Goal: Transaction & Acquisition: Purchase product/service

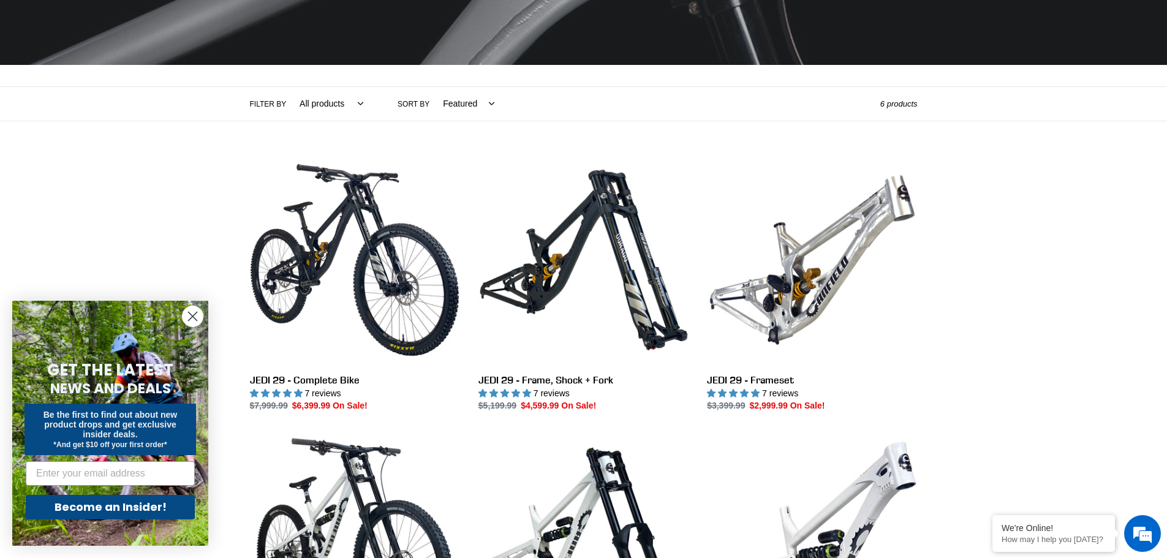
scroll to position [245, 0]
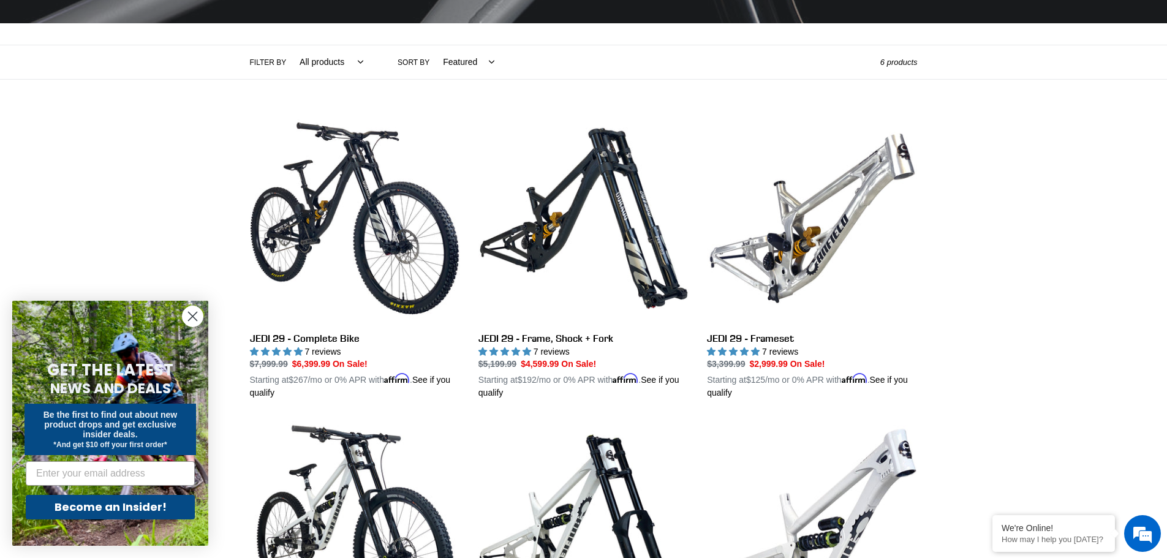
click at [196, 320] on icon "Close dialog" at bounding box center [193, 316] width 9 height 9
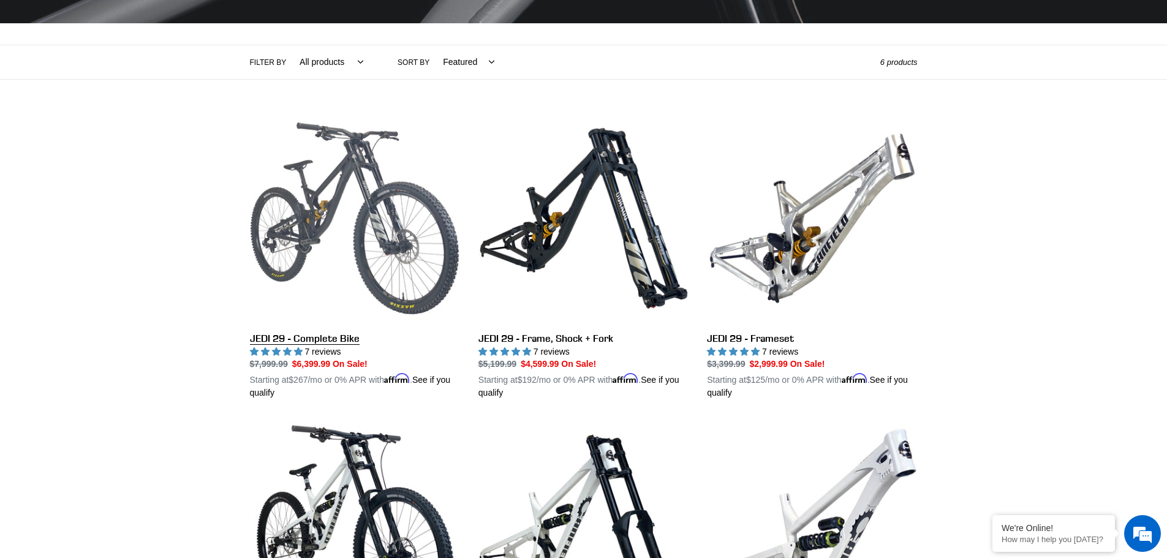
scroll to position [490, 0]
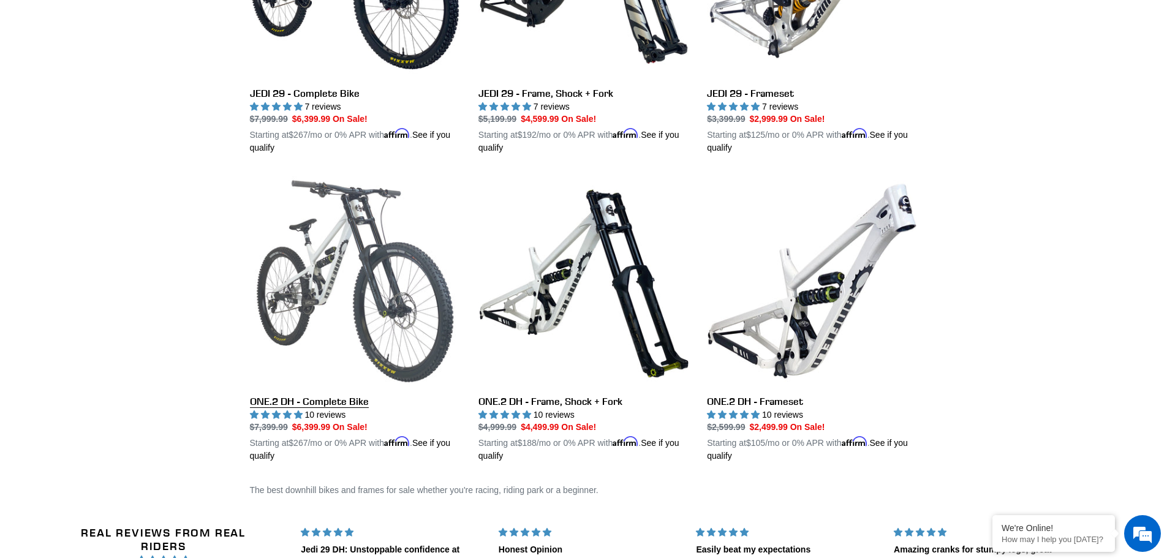
click at [332, 296] on link "ONE.2 DH - Complete Bike" at bounding box center [355, 319] width 210 height 287
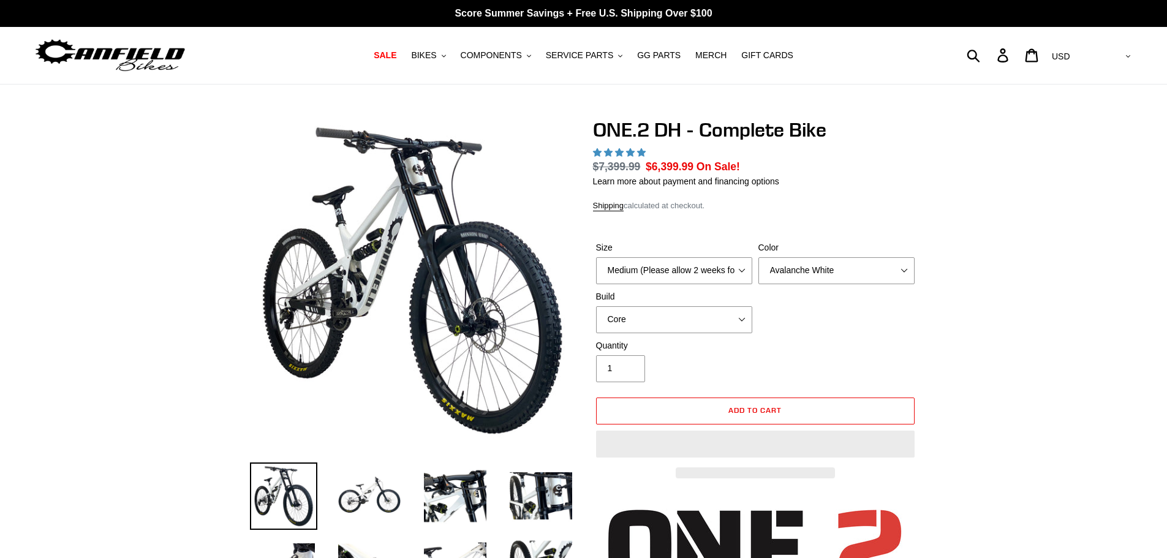
select select "highest-rating"
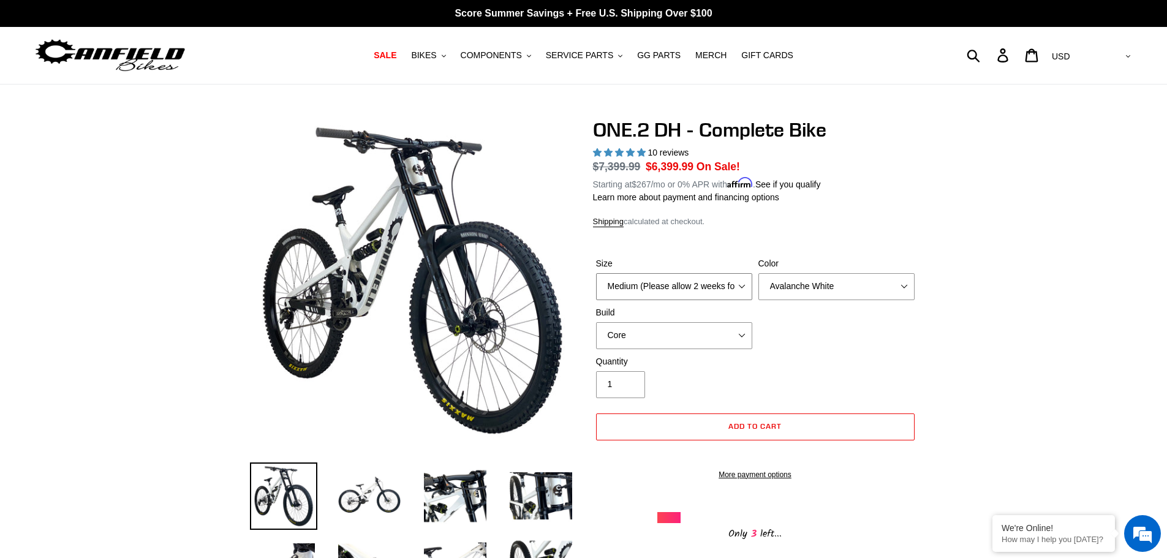
click at [739, 282] on select "Medium (Please allow 2 weeks for delivery) Large (Sold Out)" at bounding box center [674, 286] width 156 height 27
click at [596, 273] on select "Medium (Please allow 2 weeks for delivery) Large (Sold Out)" at bounding box center [674, 286] width 156 height 27
click at [767, 285] on select "Avalanche White Bentonite Grey" at bounding box center [836, 286] width 156 height 27
click at [758, 273] on select "Avalanche White Bentonite Grey" at bounding box center [836, 286] width 156 height 27
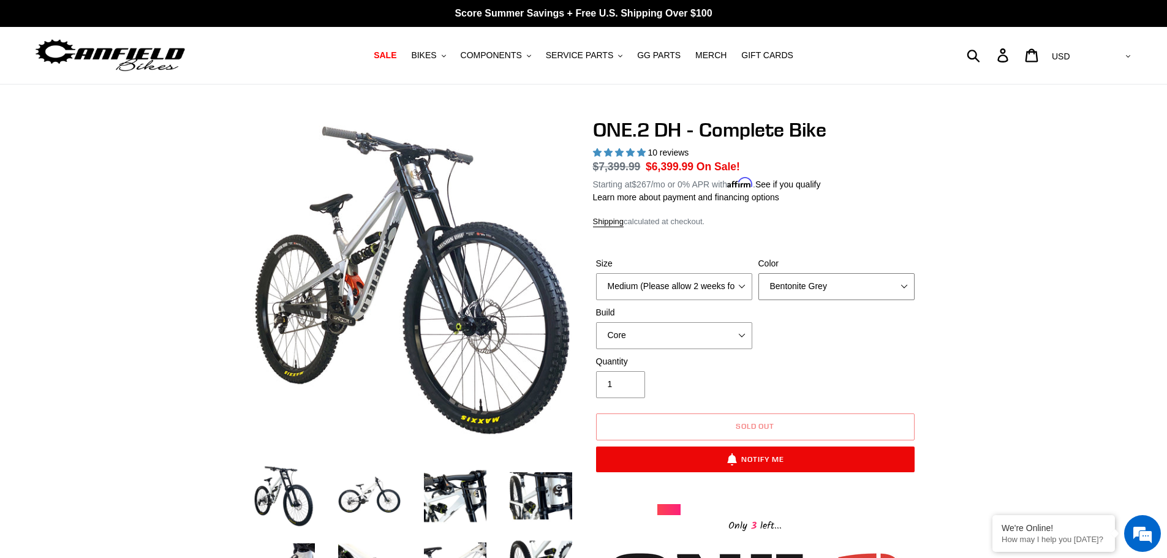
click at [829, 290] on select "Avalanche White Bentonite Grey" at bounding box center [836, 286] width 156 height 27
click at [758, 273] on select "Avalanche White Bentonite Grey" at bounding box center [836, 286] width 156 height 27
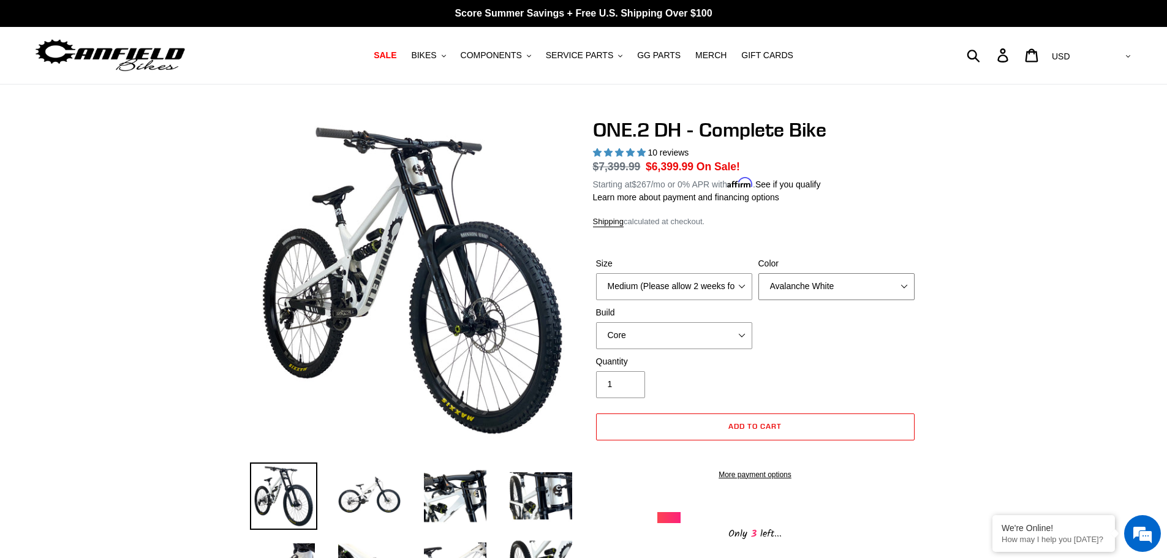
click at [813, 282] on select "Avalanche White Bentonite Grey" at bounding box center [836, 286] width 156 height 27
select select "Bentonite Grey"
click at [758, 273] on select "Avalanche White Bentonite Grey" at bounding box center [836, 286] width 156 height 27
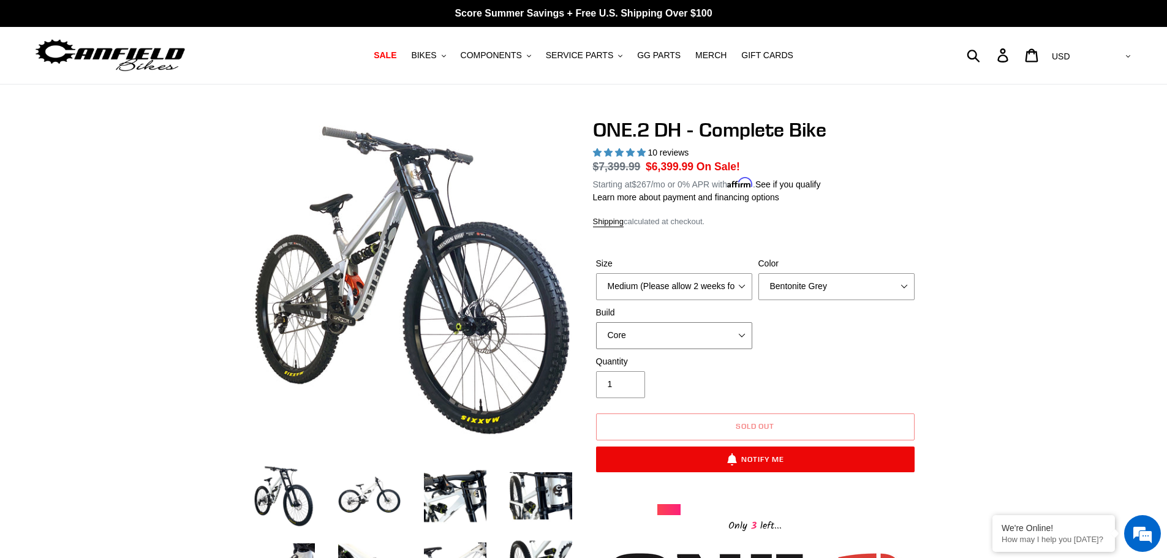
click at [687, 331] on select "Core Pro" at bounding box center [674, 335] width 156 height 27
click at [596, 322] on select "Core Pro" at bounding box center [674, 335] width 156 height 27
click at [689, 342] on select "Core Pro" at bounding box center [674, 335] width 156 height 27
click at [596, 322] on select "Core Pro" at bounding box center [674, 335] width 156 height 27
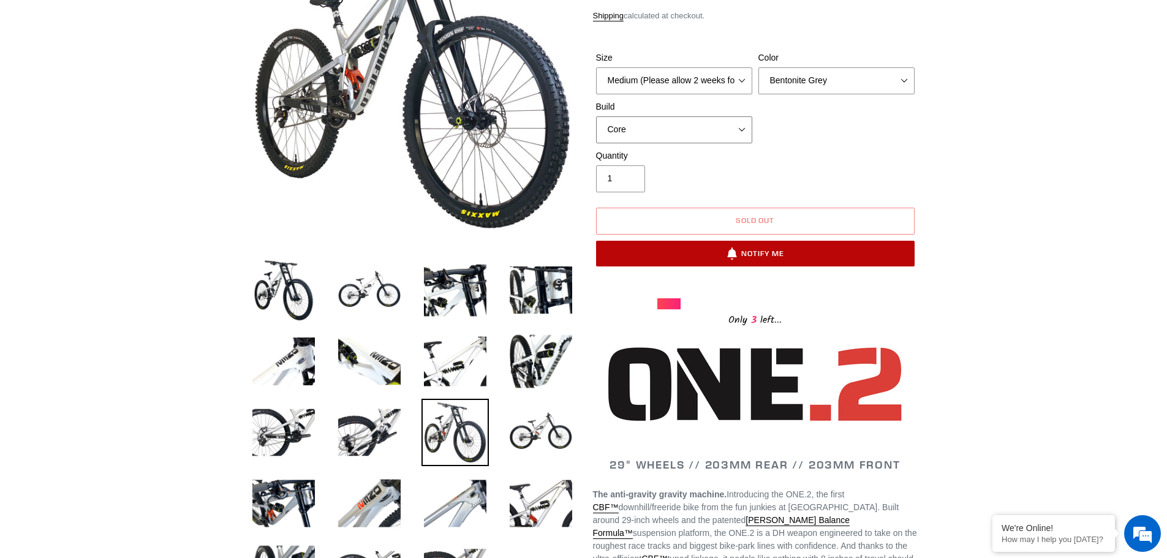
scroll to position [61, 0]
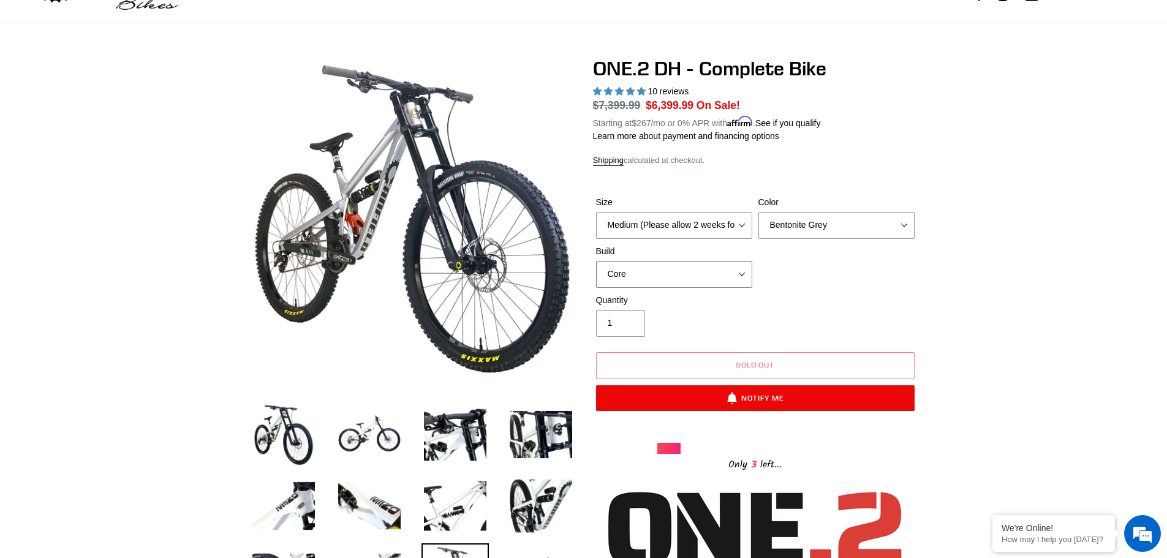
click at [741, 268] on select "Core Pro" at bounding box center [674, 274] width 156 height 27
select select "Pro"
click at [596, 261] on select "Core Pro" at bounding box center [674, 274] width 156 height 27
click at [734, 227] on select "Medium (Please allow 2 weeks for delivery) Large (Sold Out)" at bounding box center [674, 225] width 156 height 27
click at [596, 212] on select "Medium (Please allow 2 weeks for delivery) Large (Sold Out)" at bounding box center [674, 225] width 156 height 27
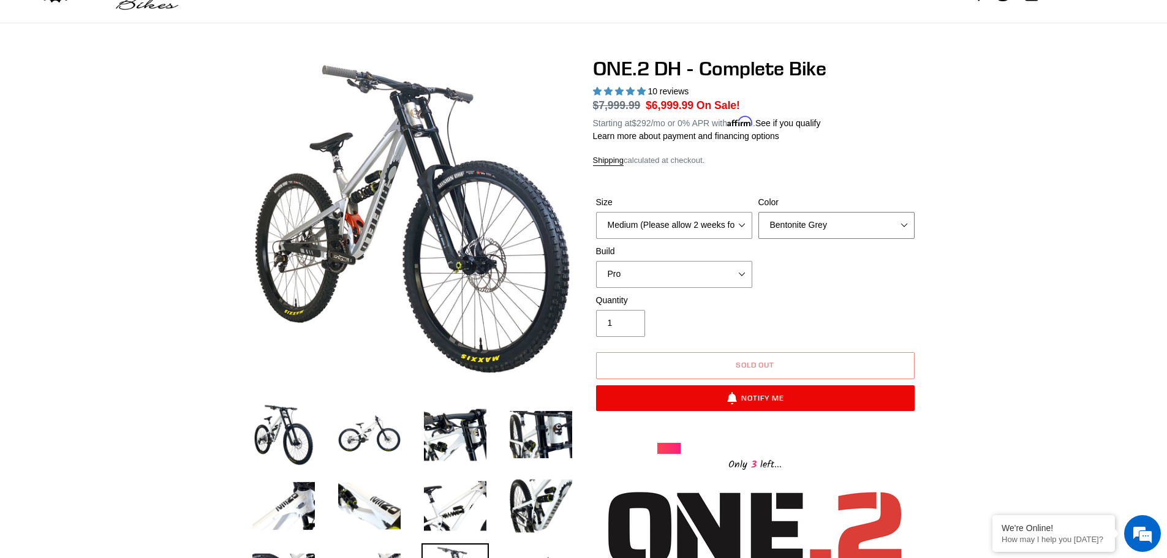
click at [834, 227] on select "Avalanche White Bentonite Grey" at bounding box center [836, 225] width 156 height 27
select select "Avalanche White"
click at [758, 212] on select "Avalanche White Bentonite Grey" at bounding box center [836, 225] width 156 height 27
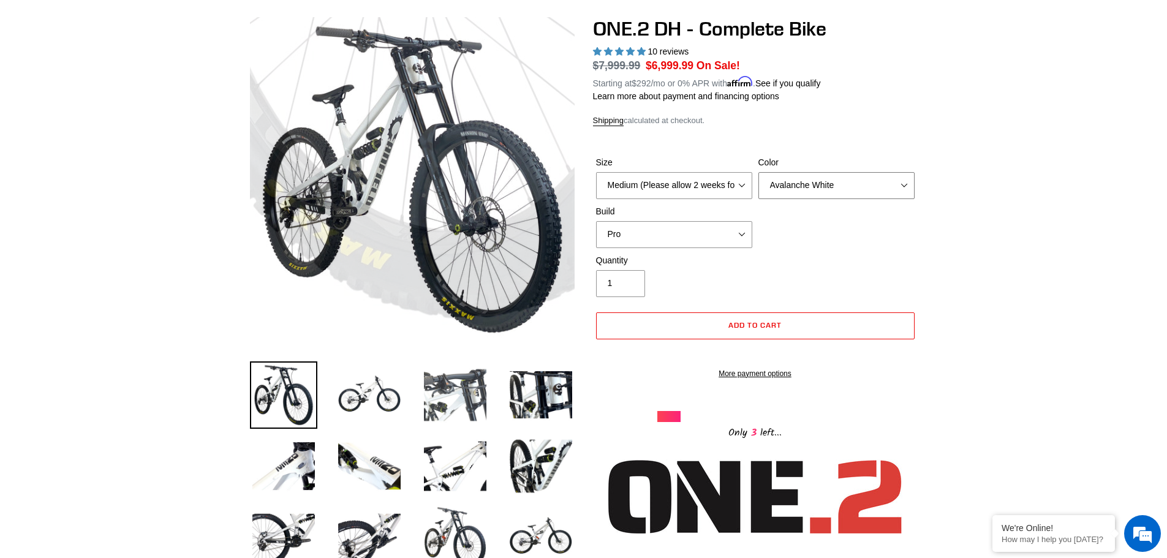
scroll to position [123, 0]
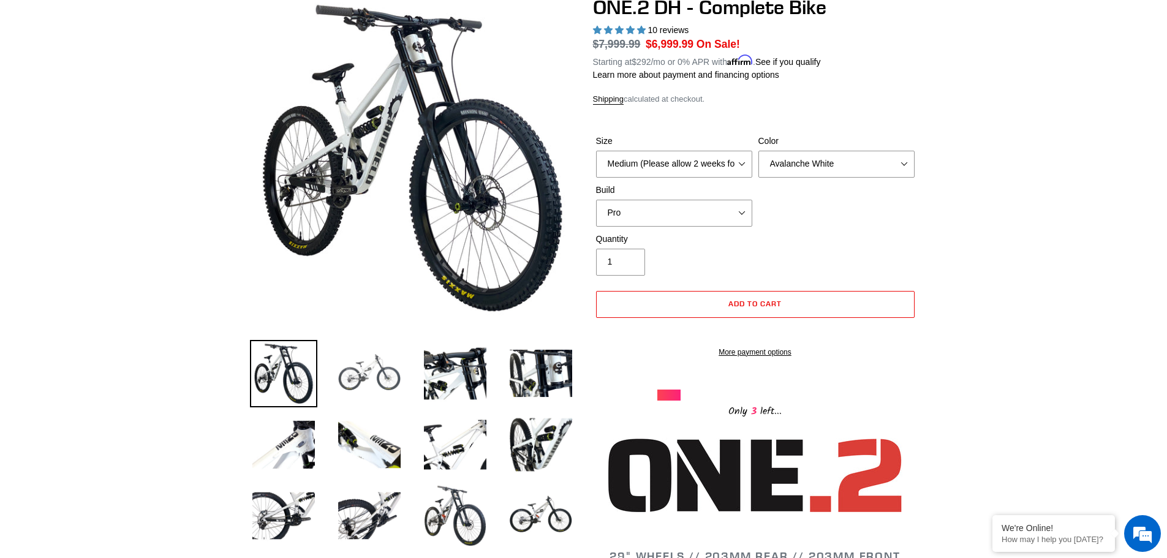
click at [345, 362] on img at bounding box center [369, 373] width 67 height 67
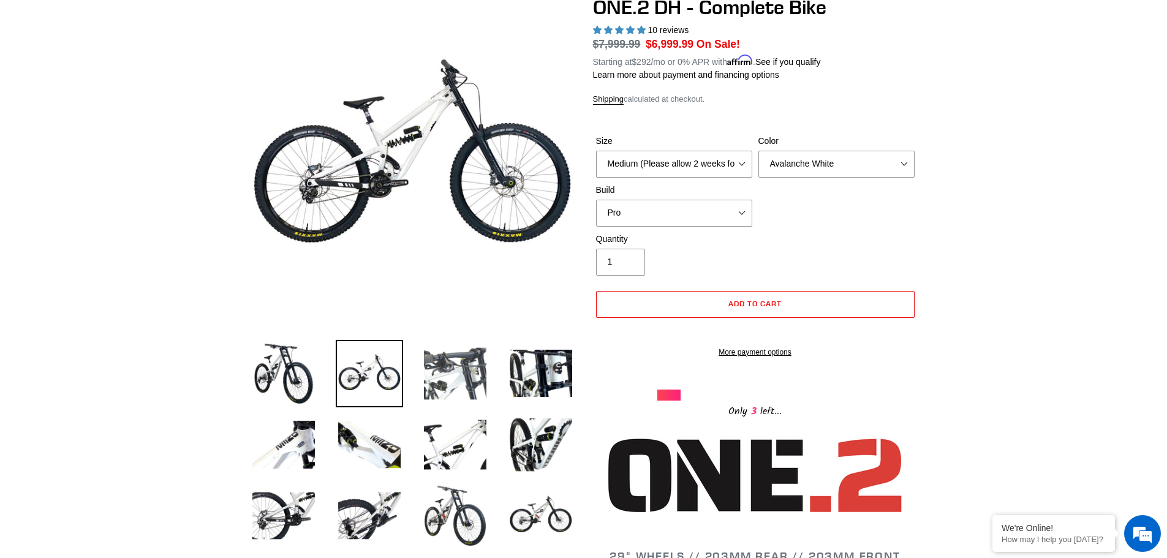
click at [440, 358] on img at bounding box center [454, 373] width 67 height 67
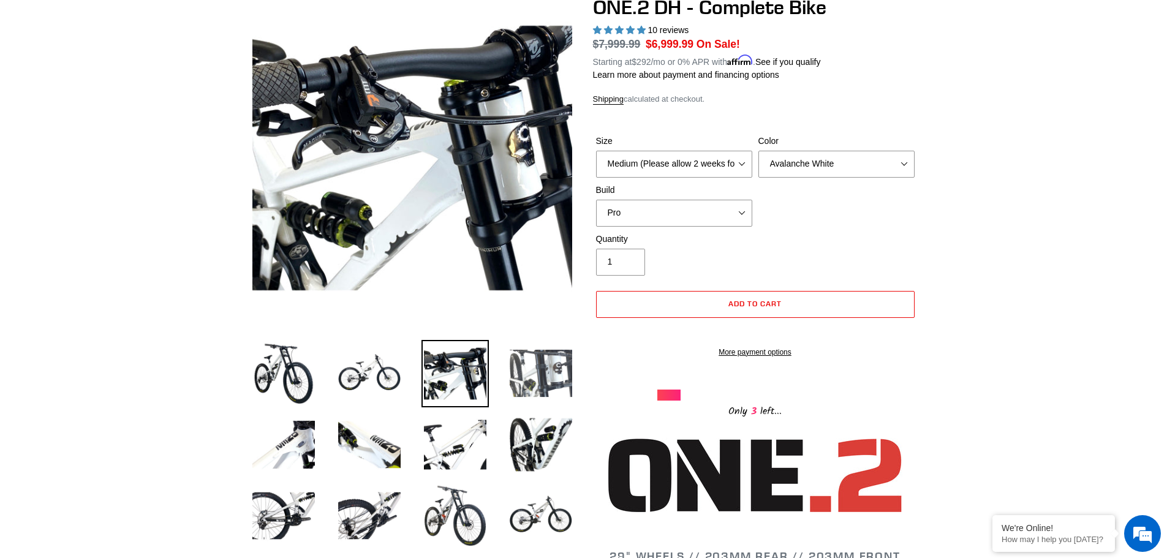
click at [524, 364] on img at bounding box center [540, 373] width 67 height 67
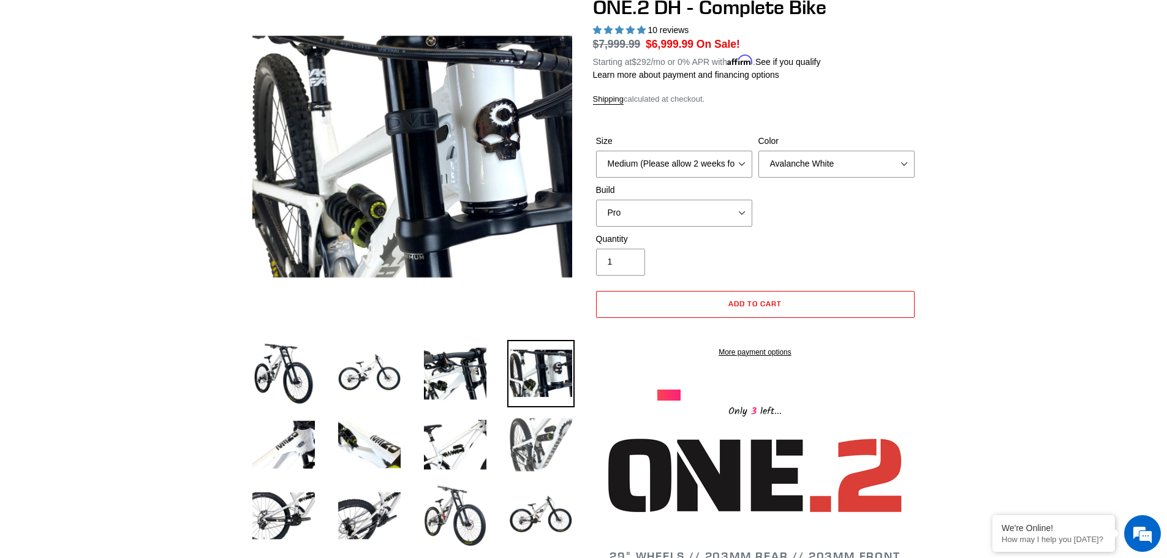
click at [529, 437] on img at bounding box center [540, 444] width 67 height 67
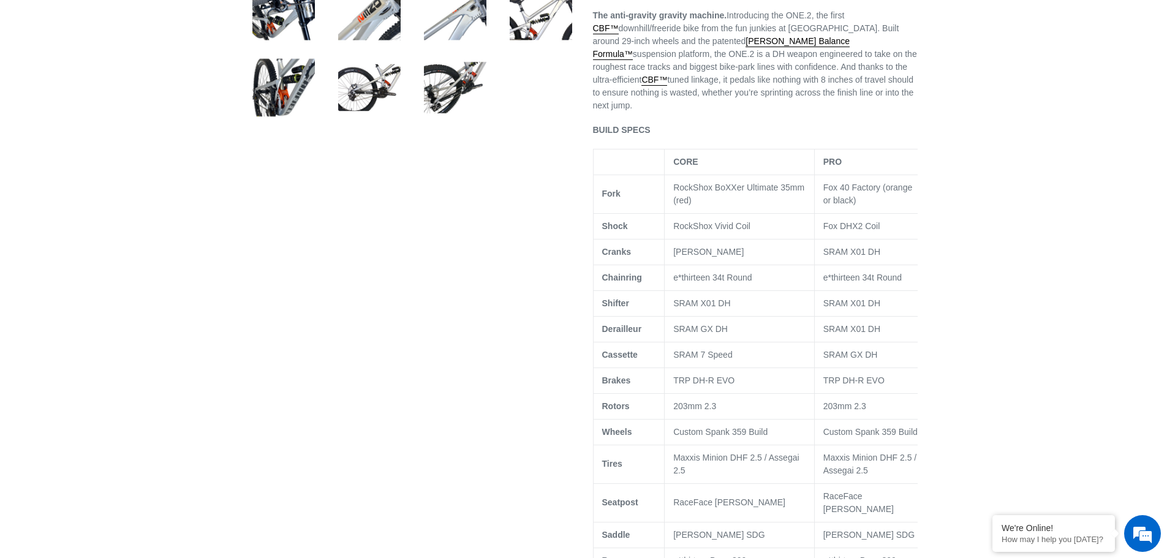
scroll to position [796, 0]
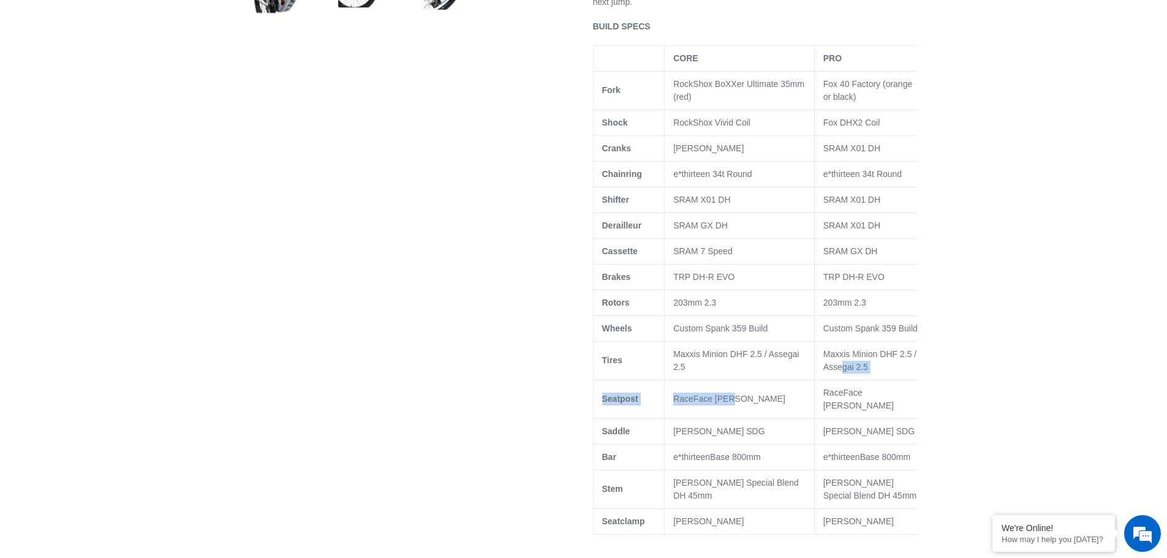
drag, startPoint x: 842, startPoint y: 379, endPoint x: 730, endPoint y: 404, distance: 115.0
click at [730, 404] on tbody "CORE PRO Fork RockShox BoXXer Ultimate 35mm (red) Fox 40 Factory (orange or bla…" at bounding box center [761, 289] width 336 height 489
click at [965, 395] on div at bounding box center [583, 446] width 1167 height 2249
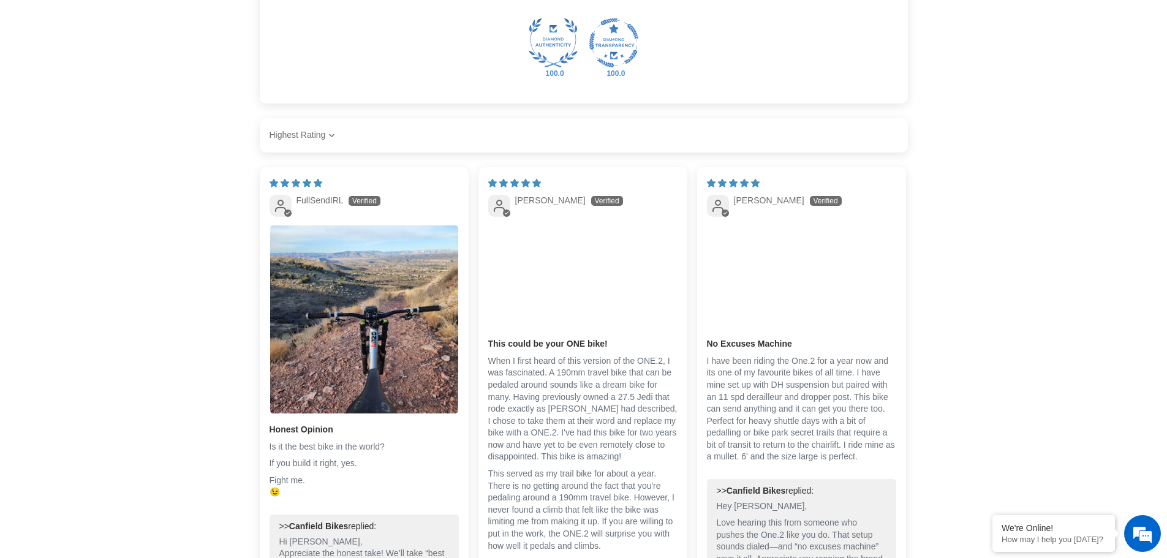
scroll to position [2512, 0]
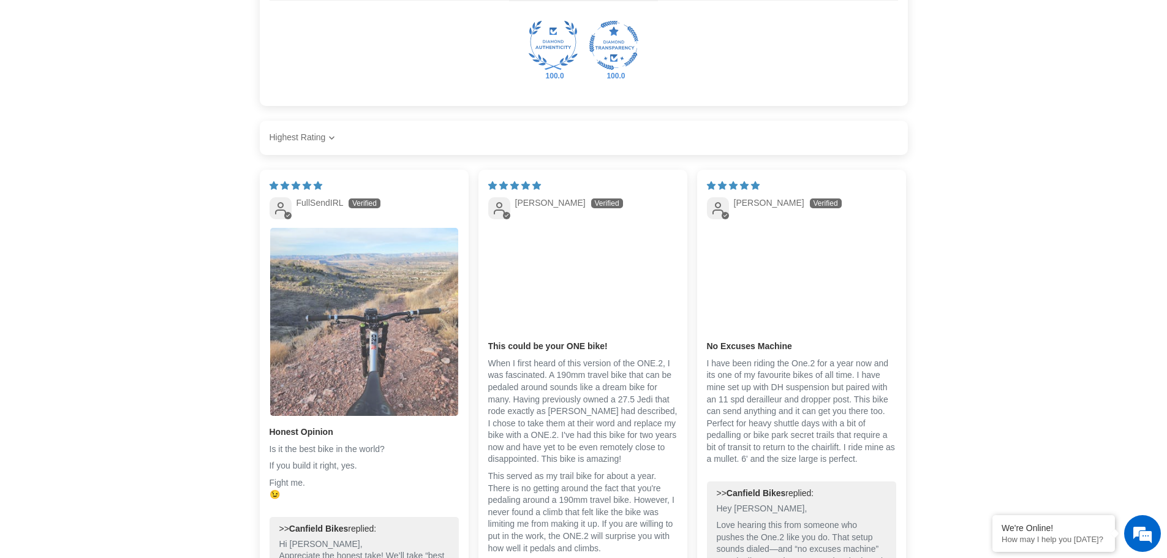
click at [391, 363] on img "Link to user picture 1" at bounding box center [364, 322] width 188 height 188
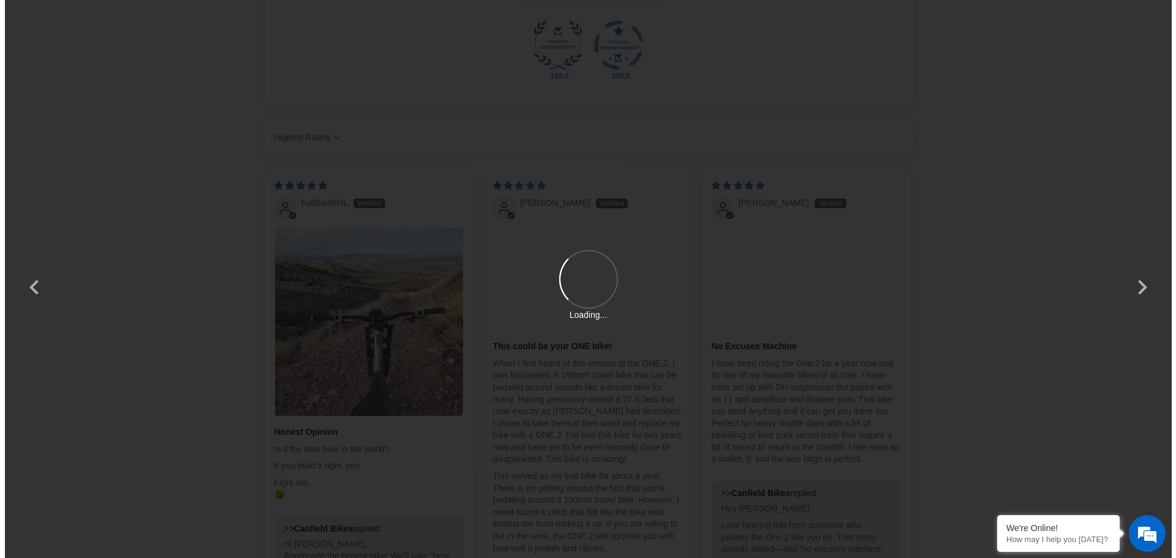
scroll to position [0, 0]
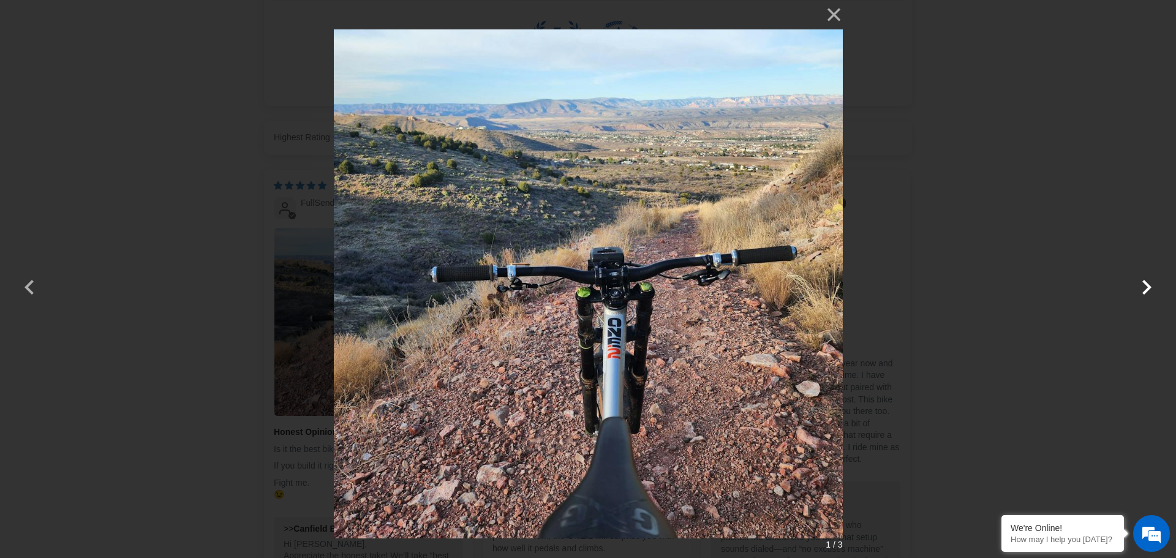
click at [1155, 285] on button "button" at bounding box center [1146, 279] width 29 height 29
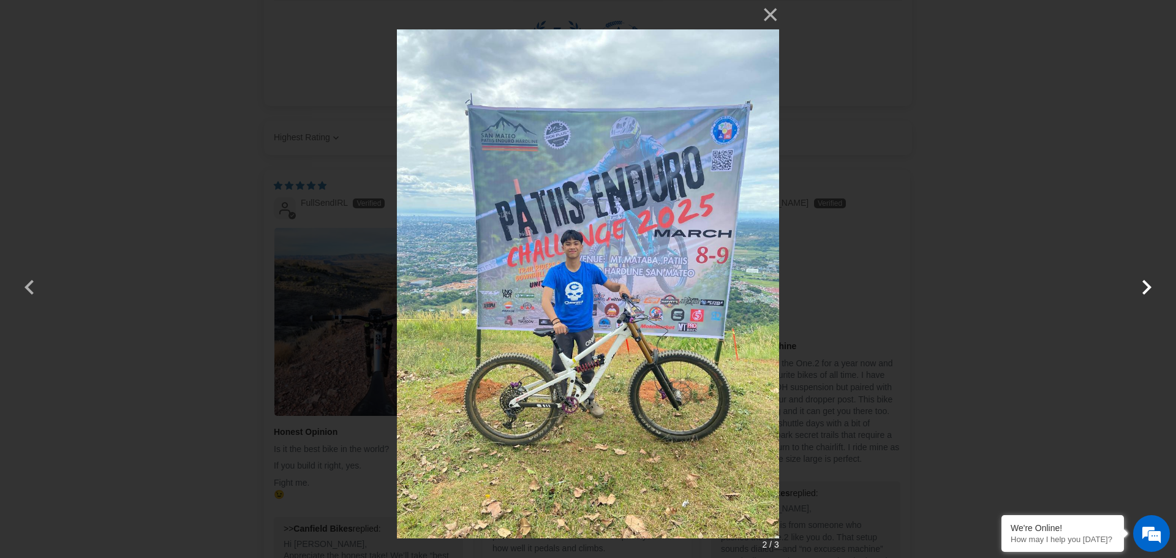
click at [1136, 291] on button "button" at bounding box center [1146, 279] width 29 height 29
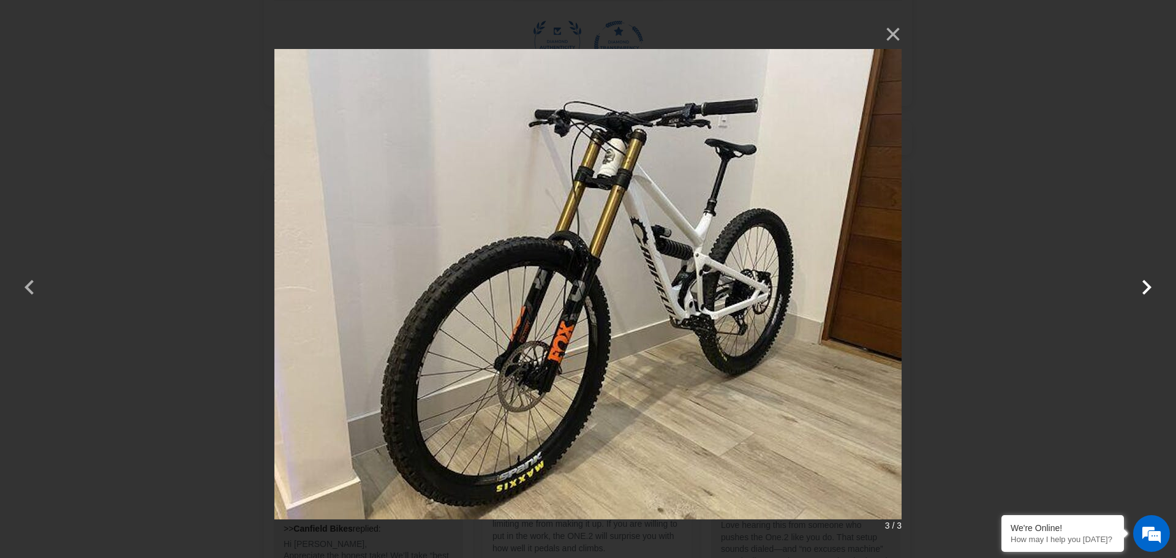
click at [1135, 291] on button "button" at bounding box center [1146, 279] width 29 height 29
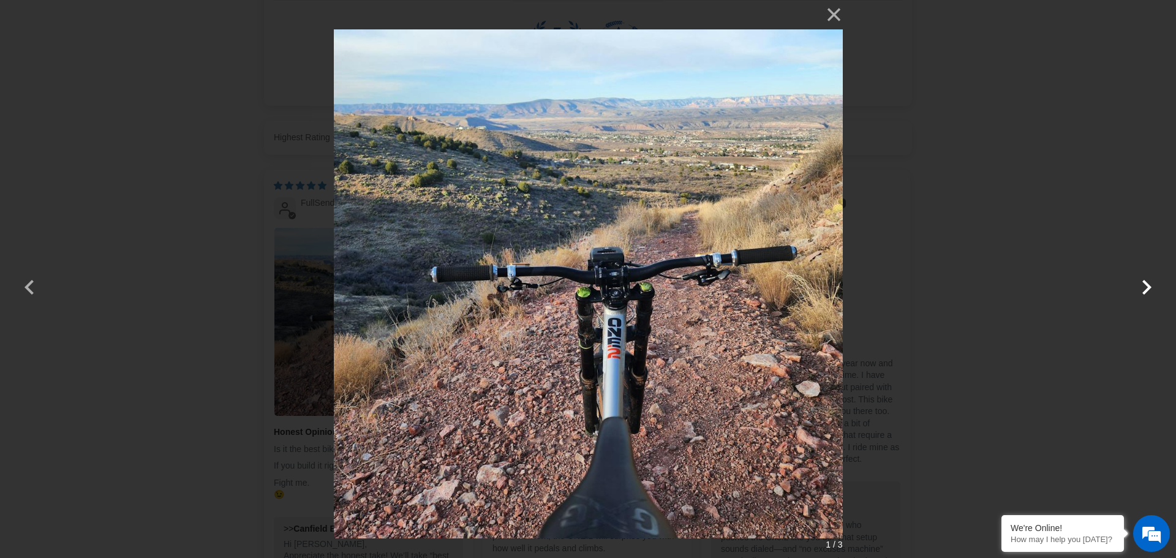
drag, startPoint x: 1138, startPoint y: 289, endPoint x: 1132, endPoint y: 295, distance: 8.2
click at [1133, 293] on button "button" at bounding box center [1146, 279] width 29 height 29
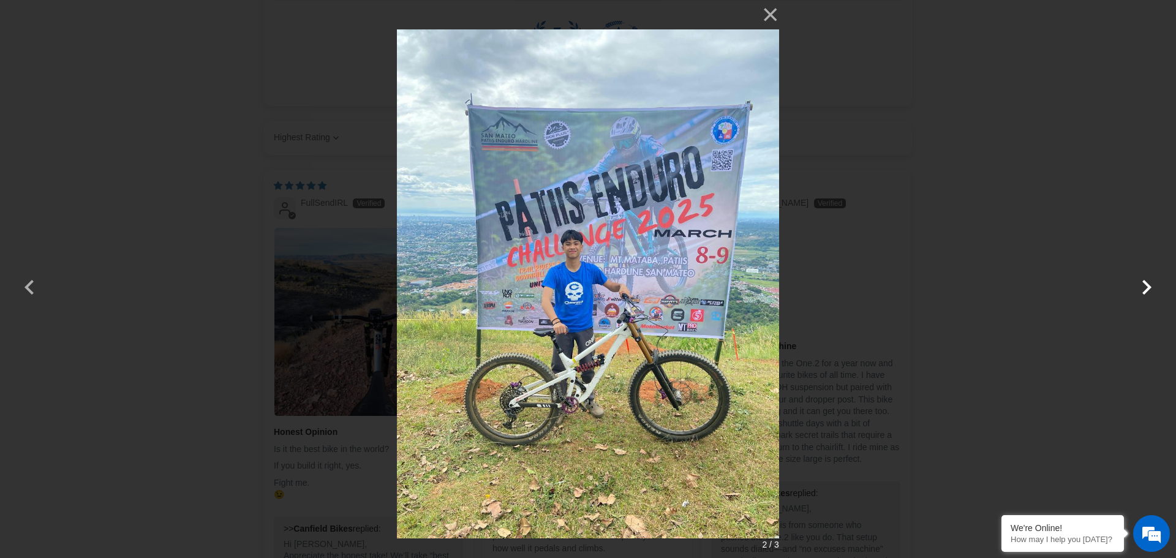
click at [1152, 289] on button "button" at bounding box center [1146, 279] width 29 height 29
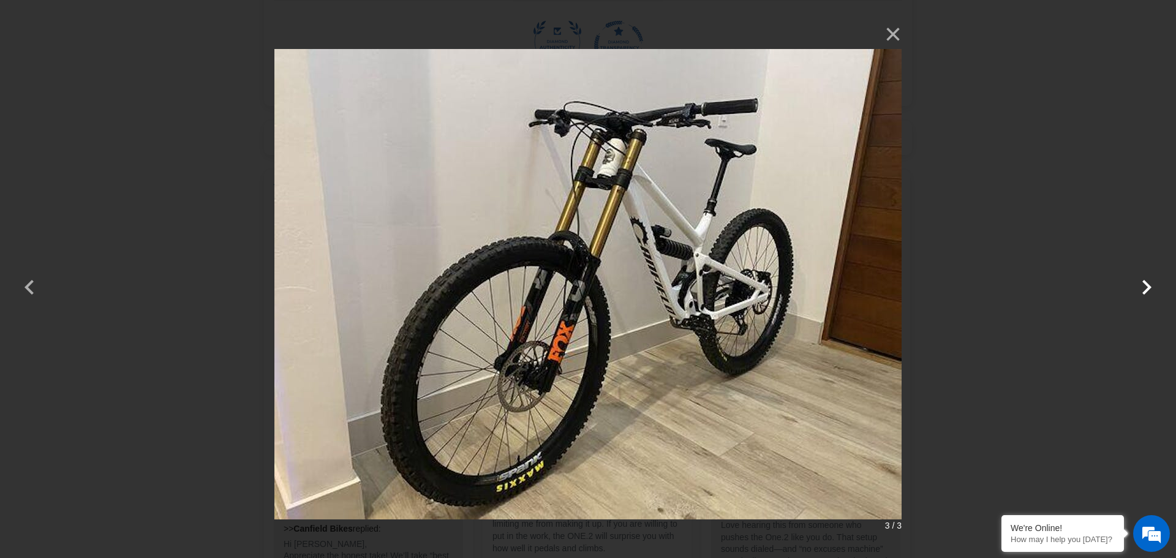
click at [1151, 289] on button "button" at bounding box center [1146, 279] width 29 height 29
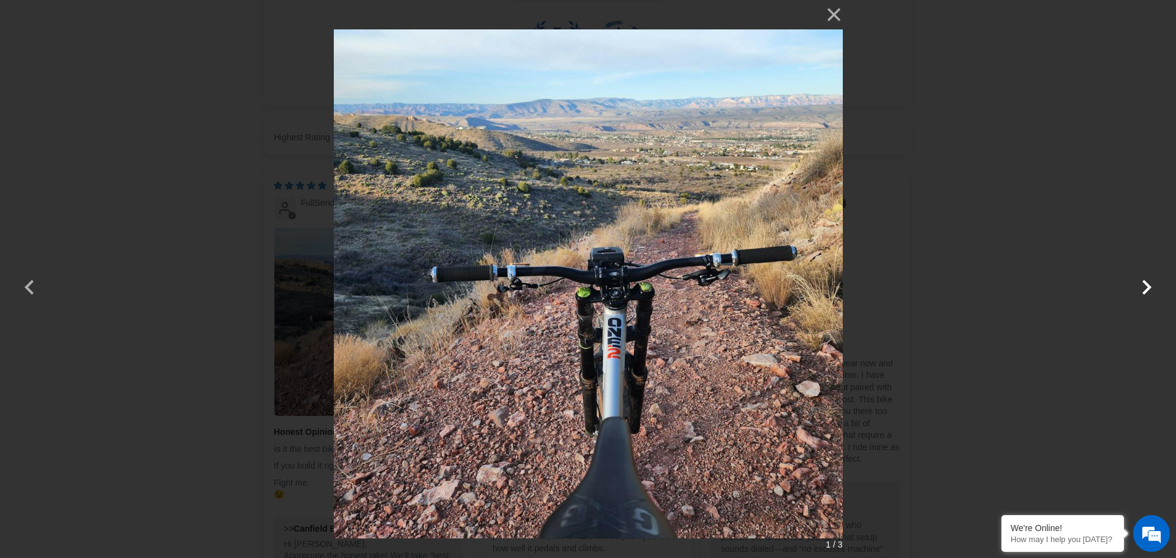
click at [1150, 289] on button "button" at bounding box center [1146, 279] width 29 height 29
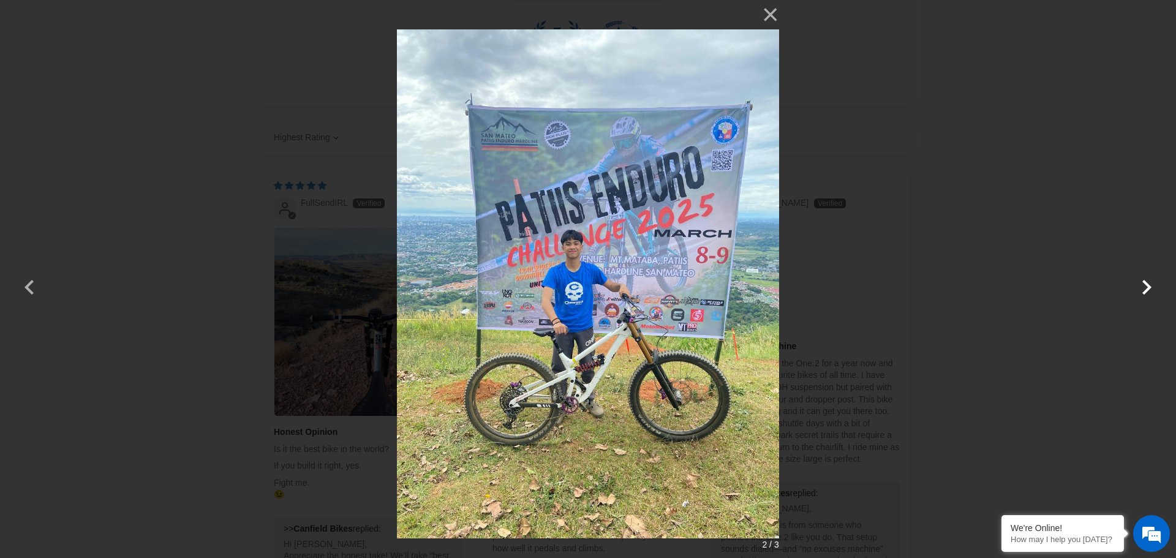
click at [1150, 289] on button "button" at bounding box center [1146, 279] width 29 height 29
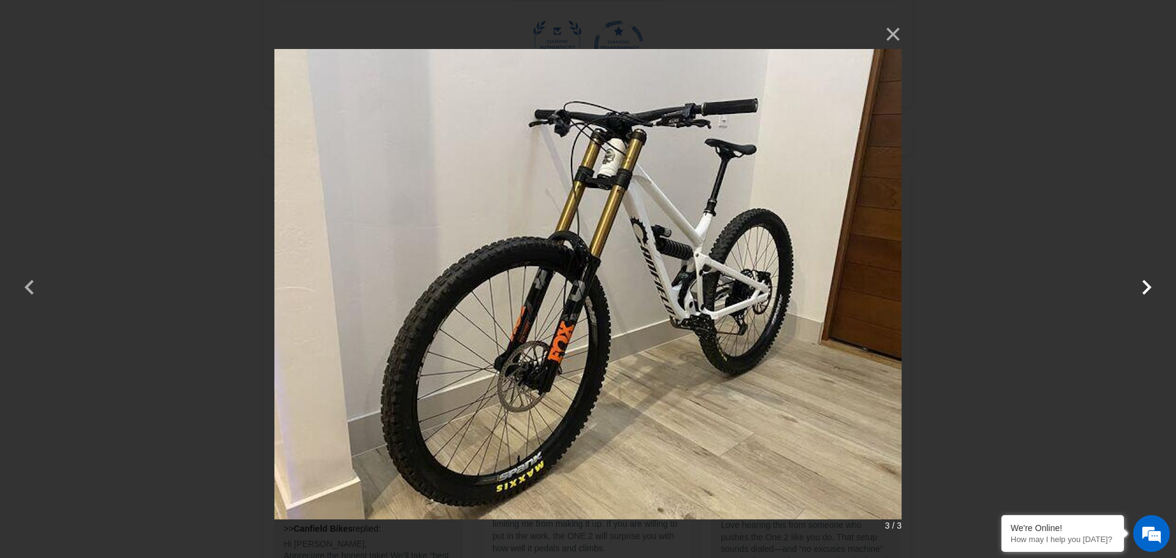
click at [1150, 289] on button "button" at bounding box center [1146, 279] width 29 height 29
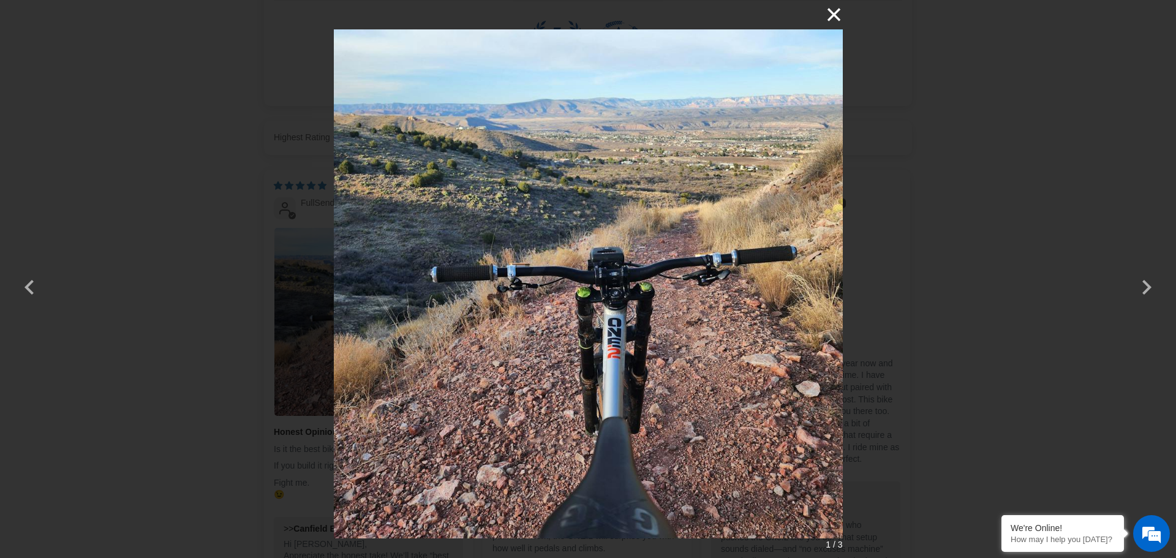
click at [834, 15] on button "×" at bounding box center [828, 14] width 29 height 29
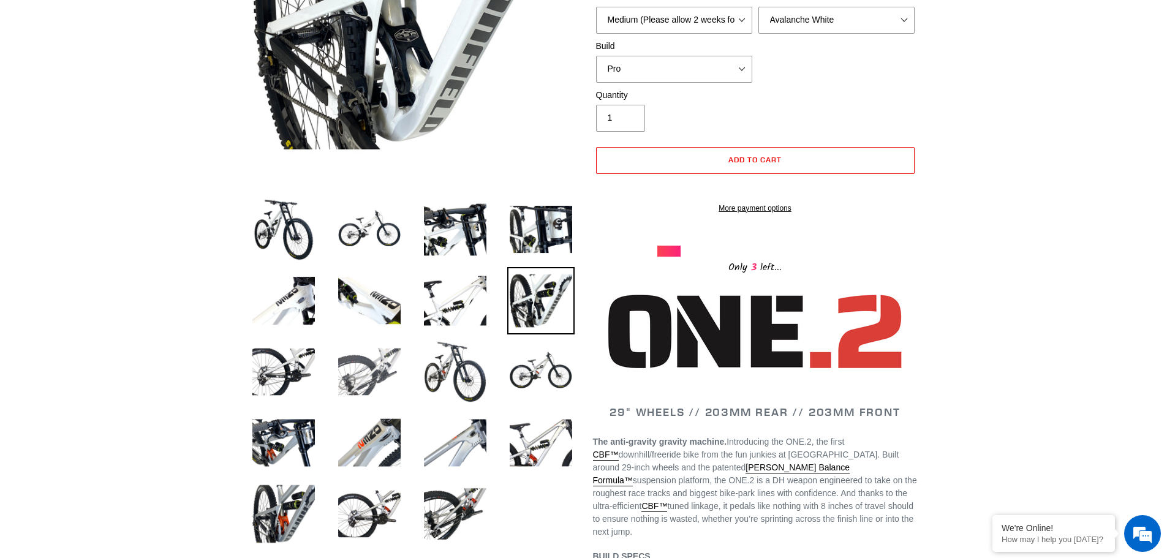
scroll to position [368, 0]
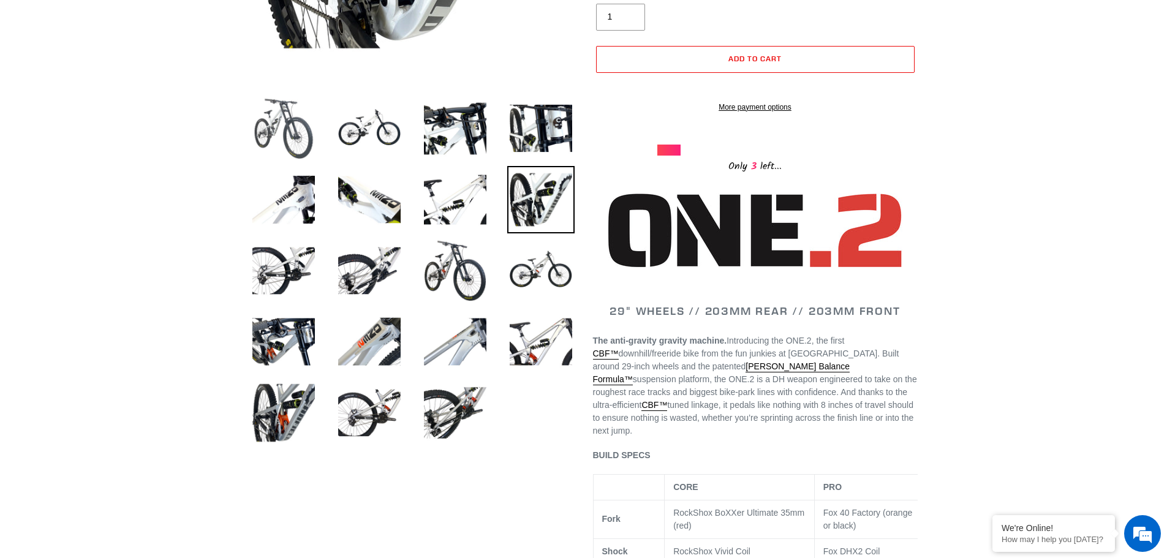
click at [288, 134] on img at bounding box center [283, 128] width 67 height 67
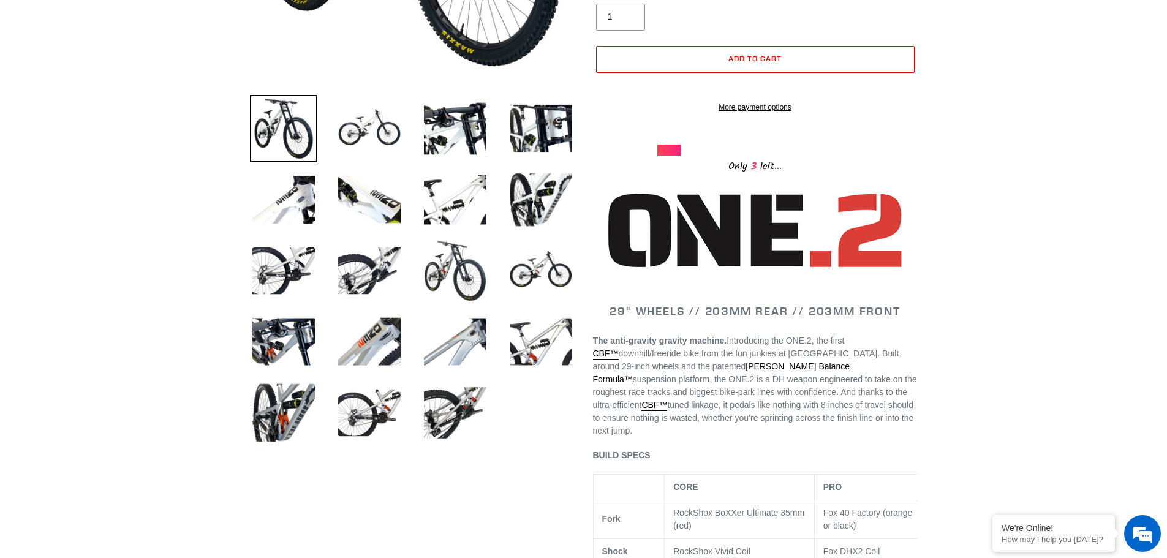
scroll to position [61, 0]
